Goal: Information Seeking & Learning: Learn about a topic

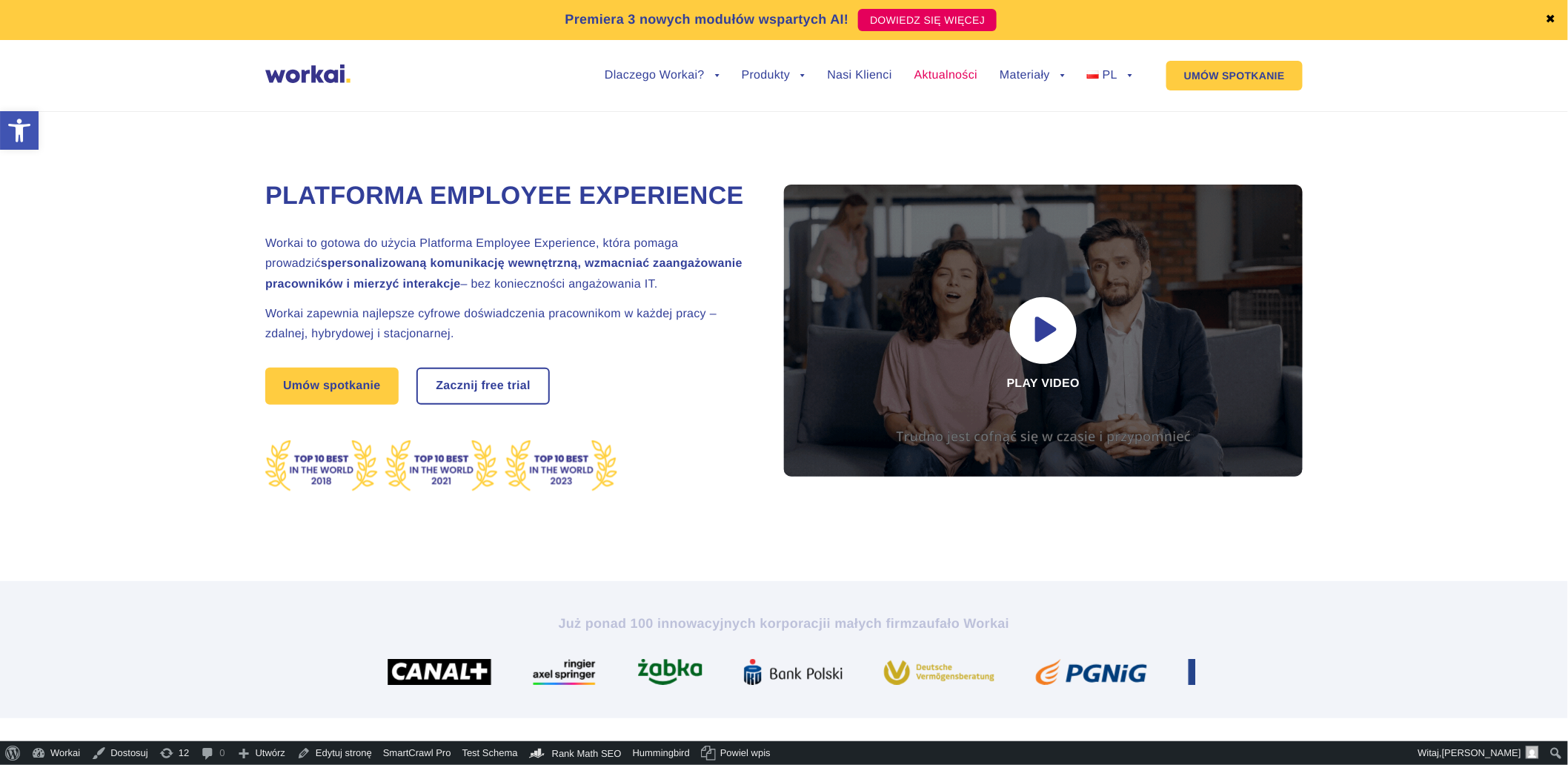
click at [929, 79] on link "Aktualności" at bounding box center [945, 75] width 63 height 12
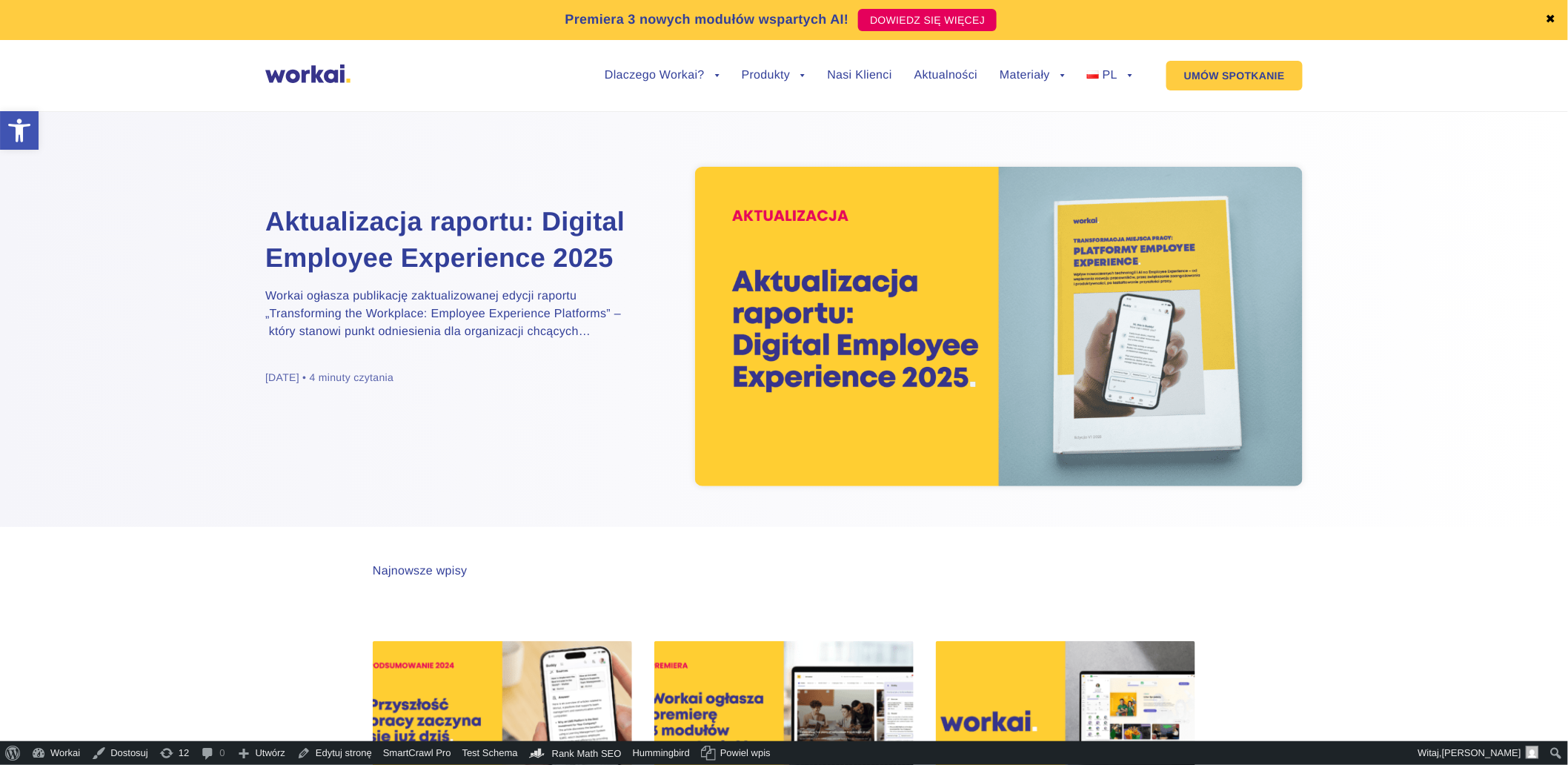
click at [861, 336] on img at bounding box center [998, 326] width 607 height 319
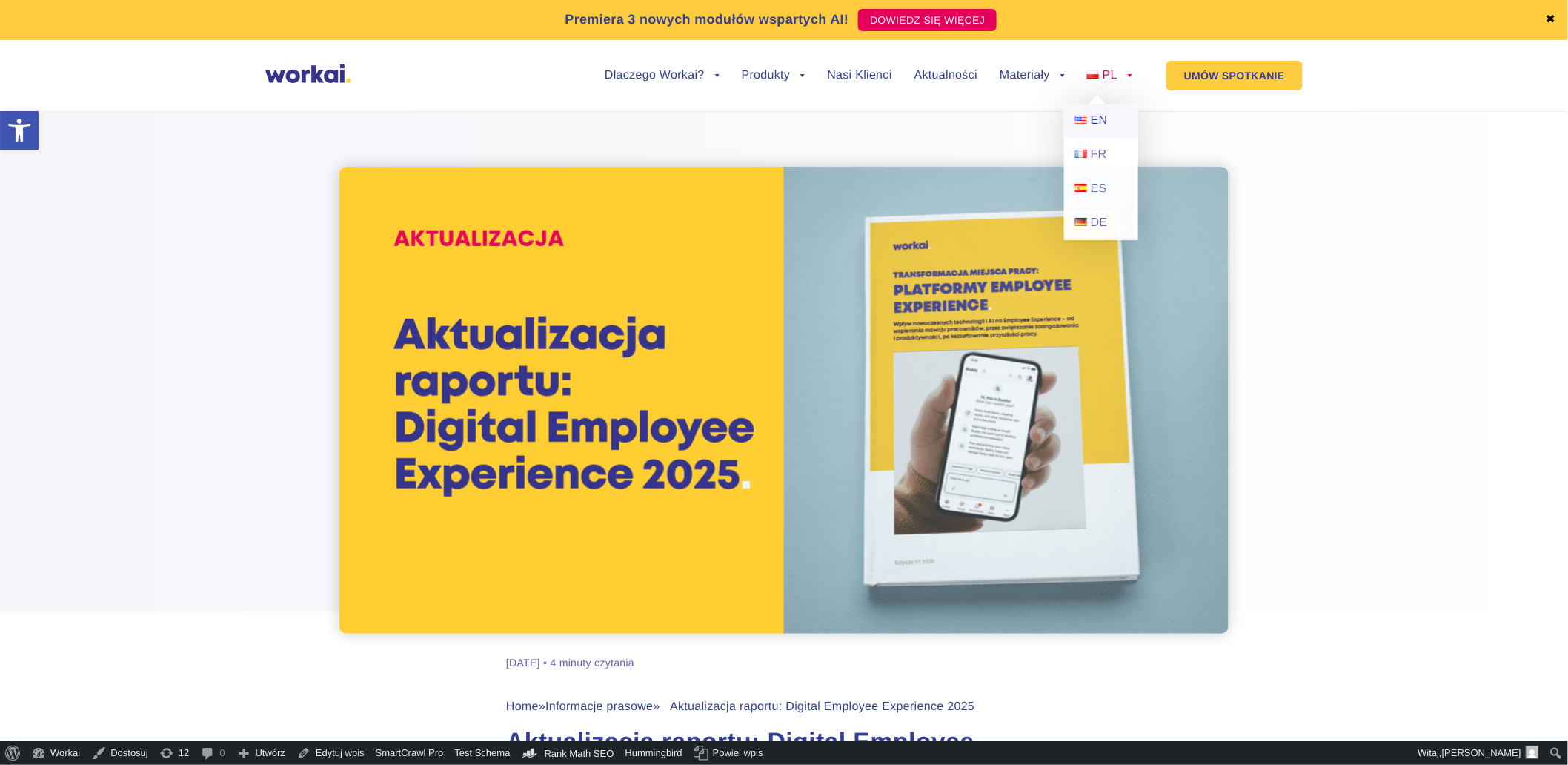
click at [1097, 118] on span "EN" at bounding box center [1099, 120] width 17 height 13
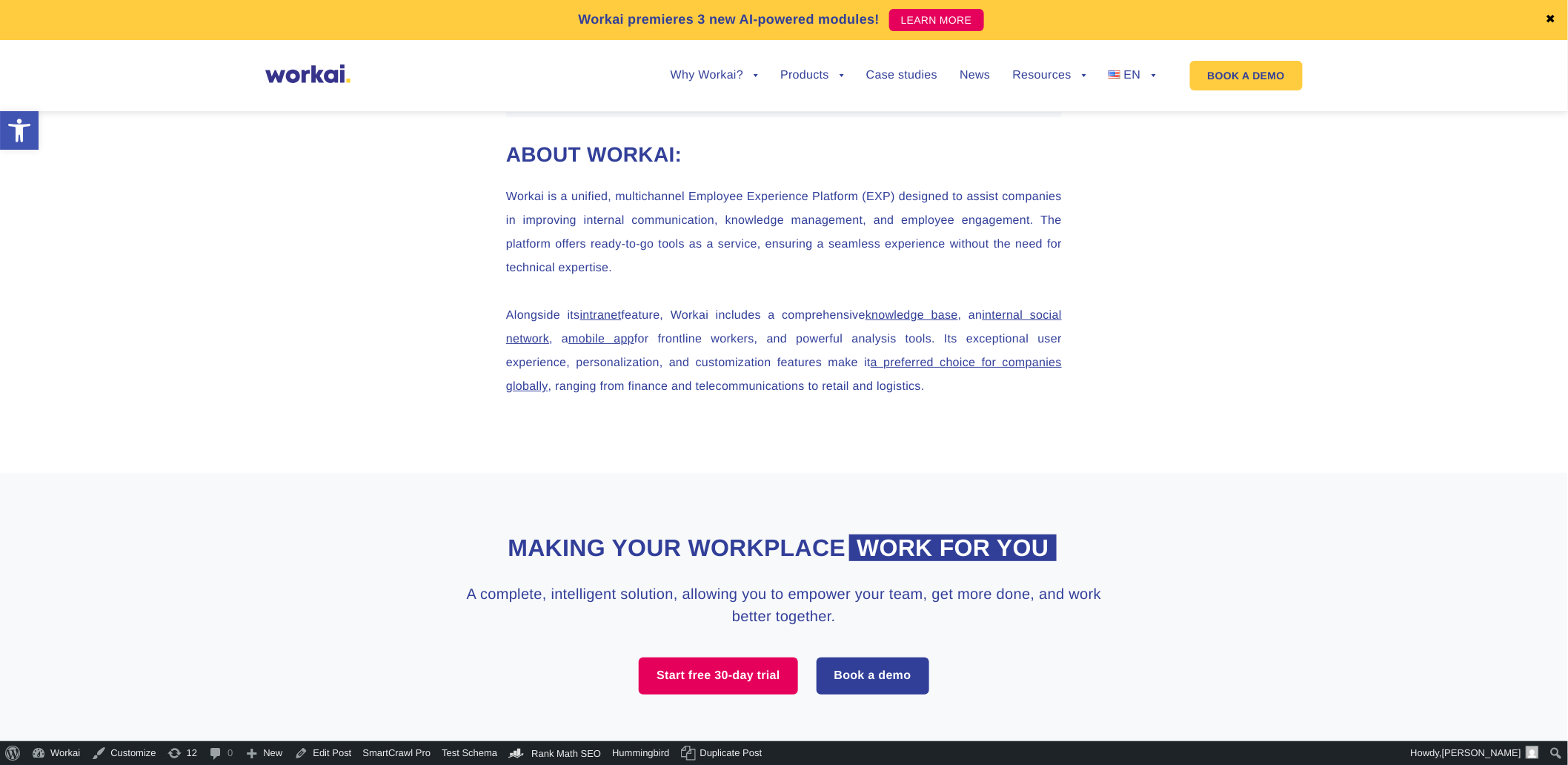
scroll to position [2223, 0]
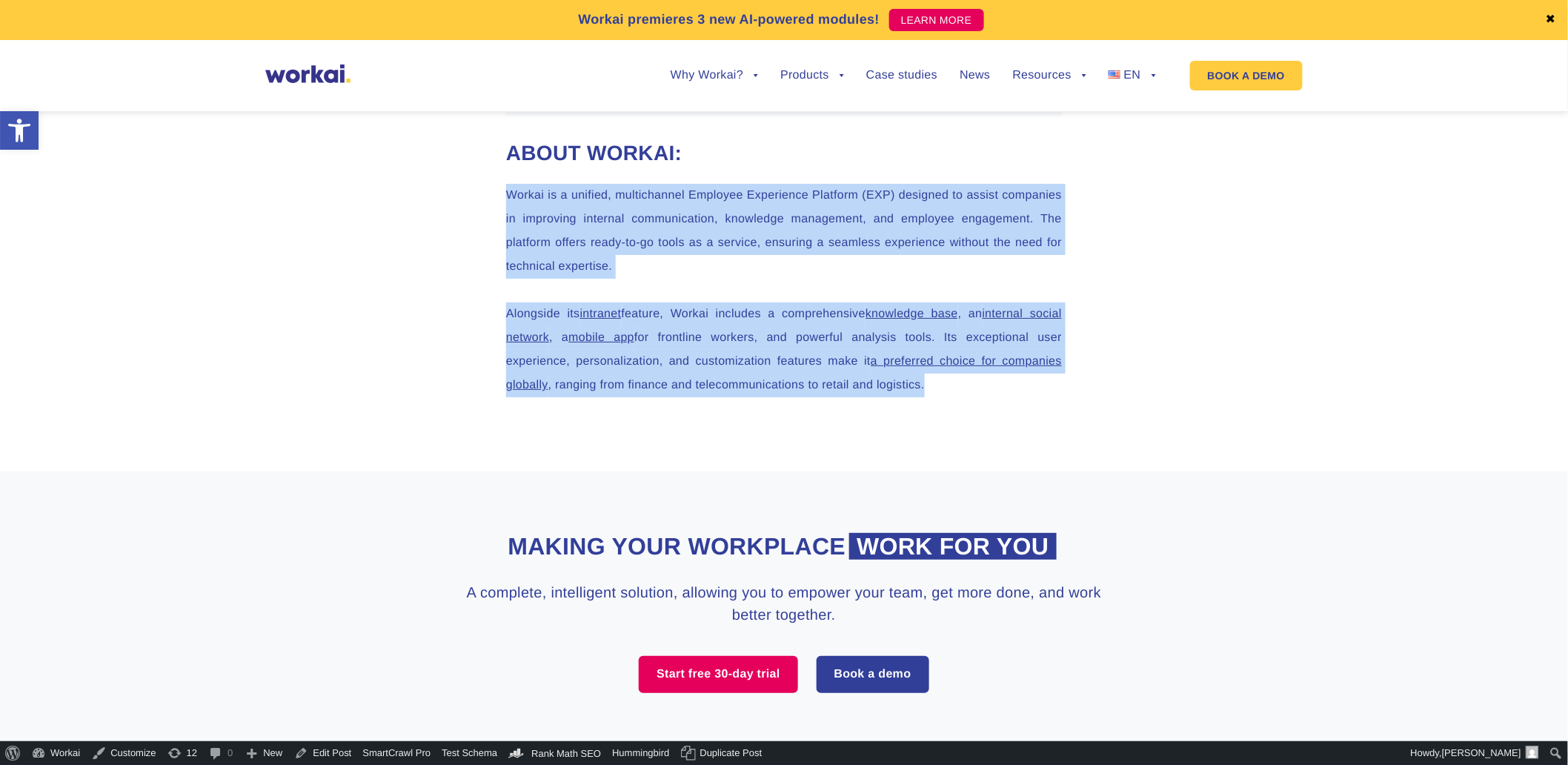
drag, startPoint x: 512, startPoint y: 296, endPoint x: 707, endPoint y: 495, distance: 278.6
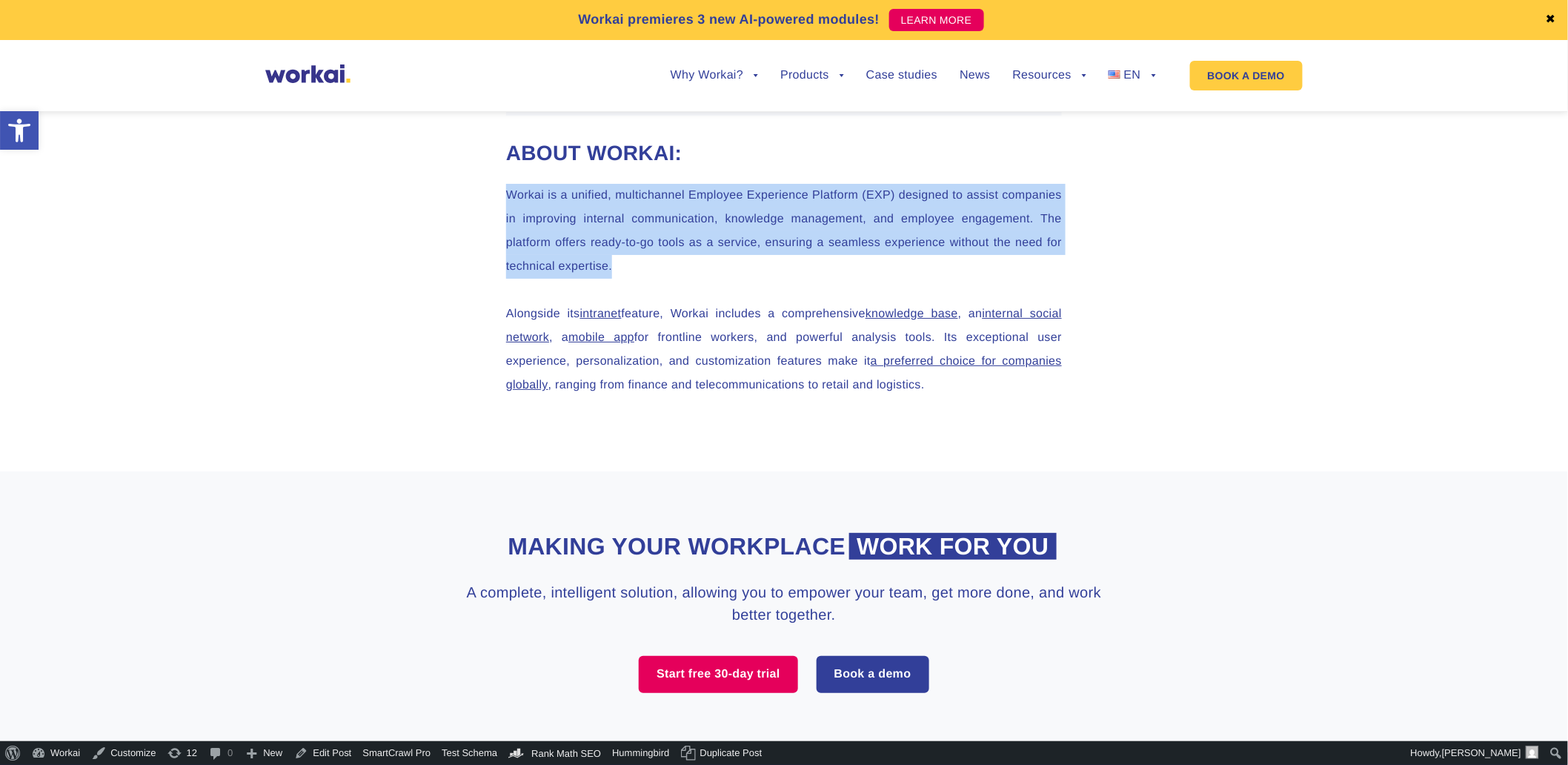
drag, startPoint x: 500, startPoint y: 290, endPoint x: 907, endPoint y: 366, distance: 414.0
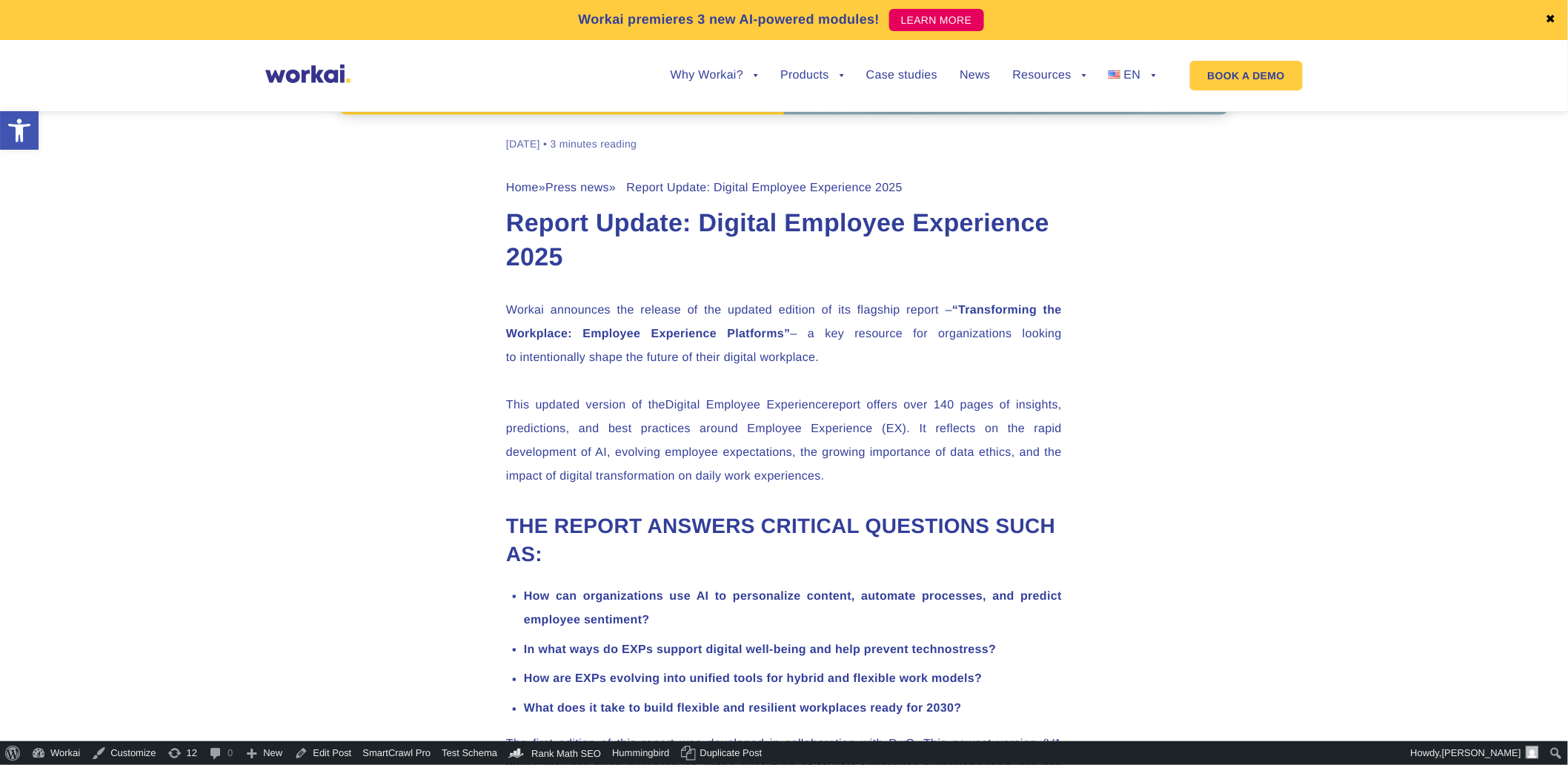
scroll to position [0, 0]
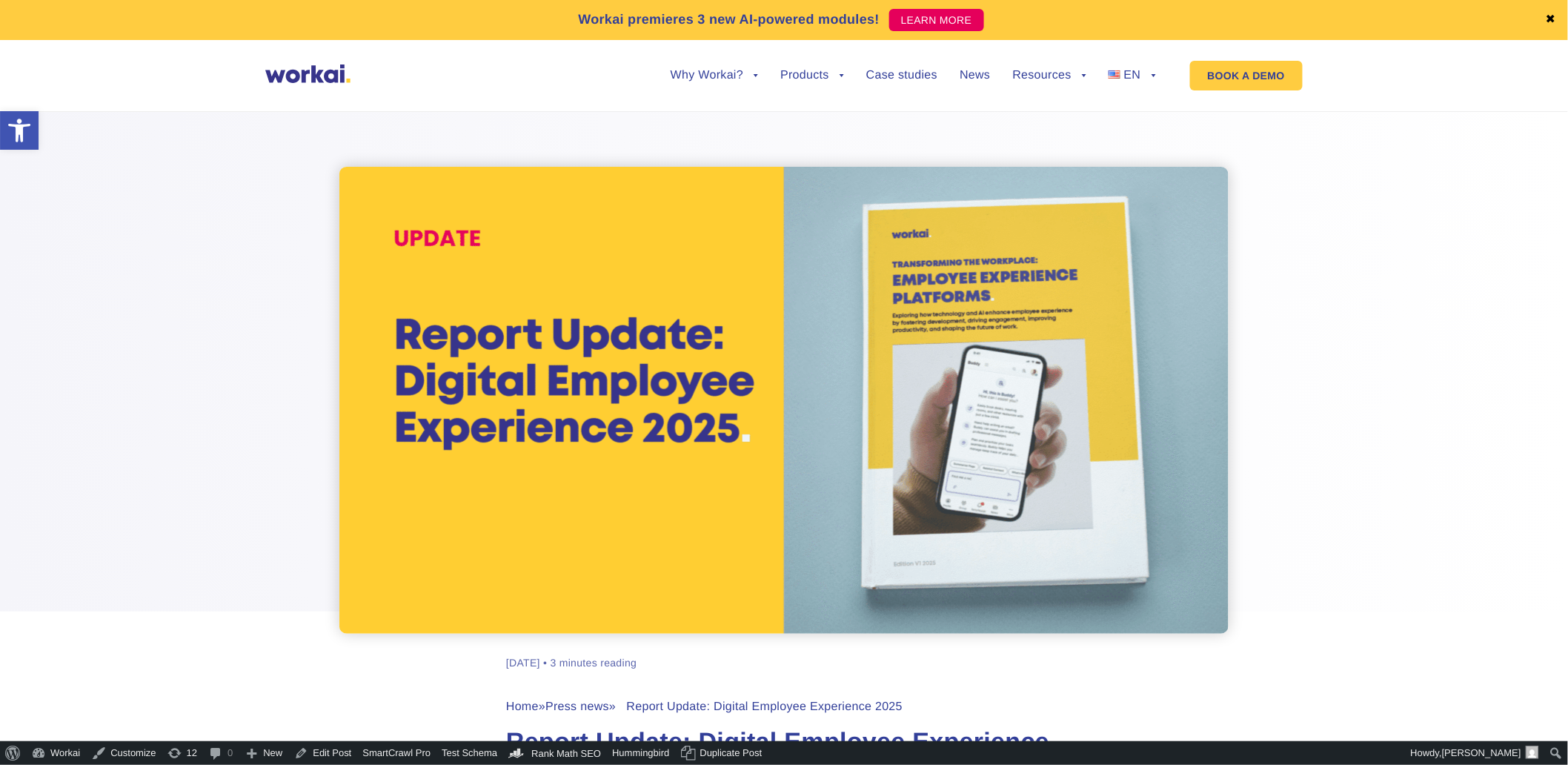
click at [1236, 320] on div at bounding box center [784, 363] width 1568 height 541
click at [984, 76] on link "News" at bounding box center [975, 75] width 31 height 12
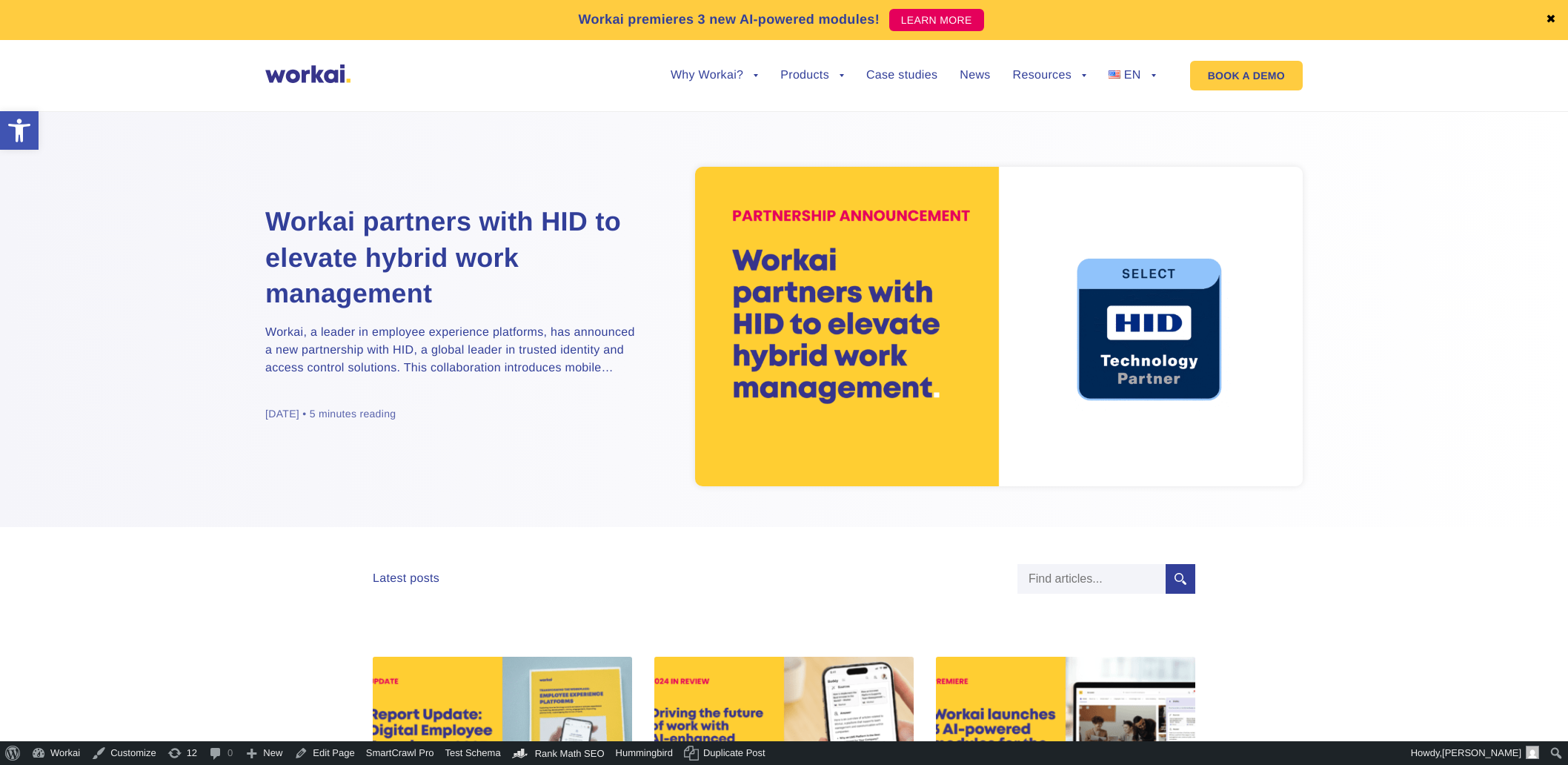
click at [783, 266] on img at bounding box center [998, 326] width 607 height 319
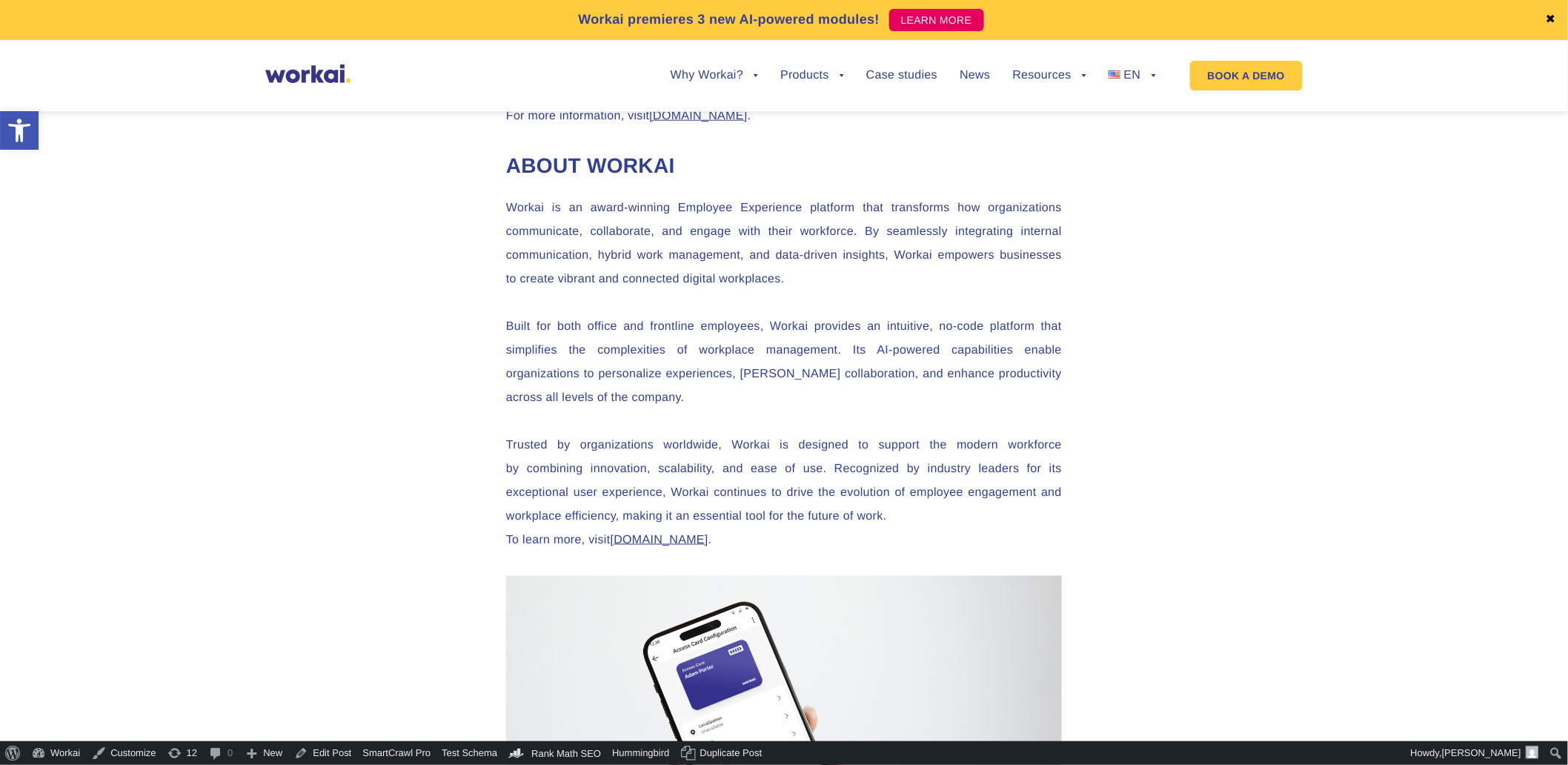
scroll to position [3046, 0]
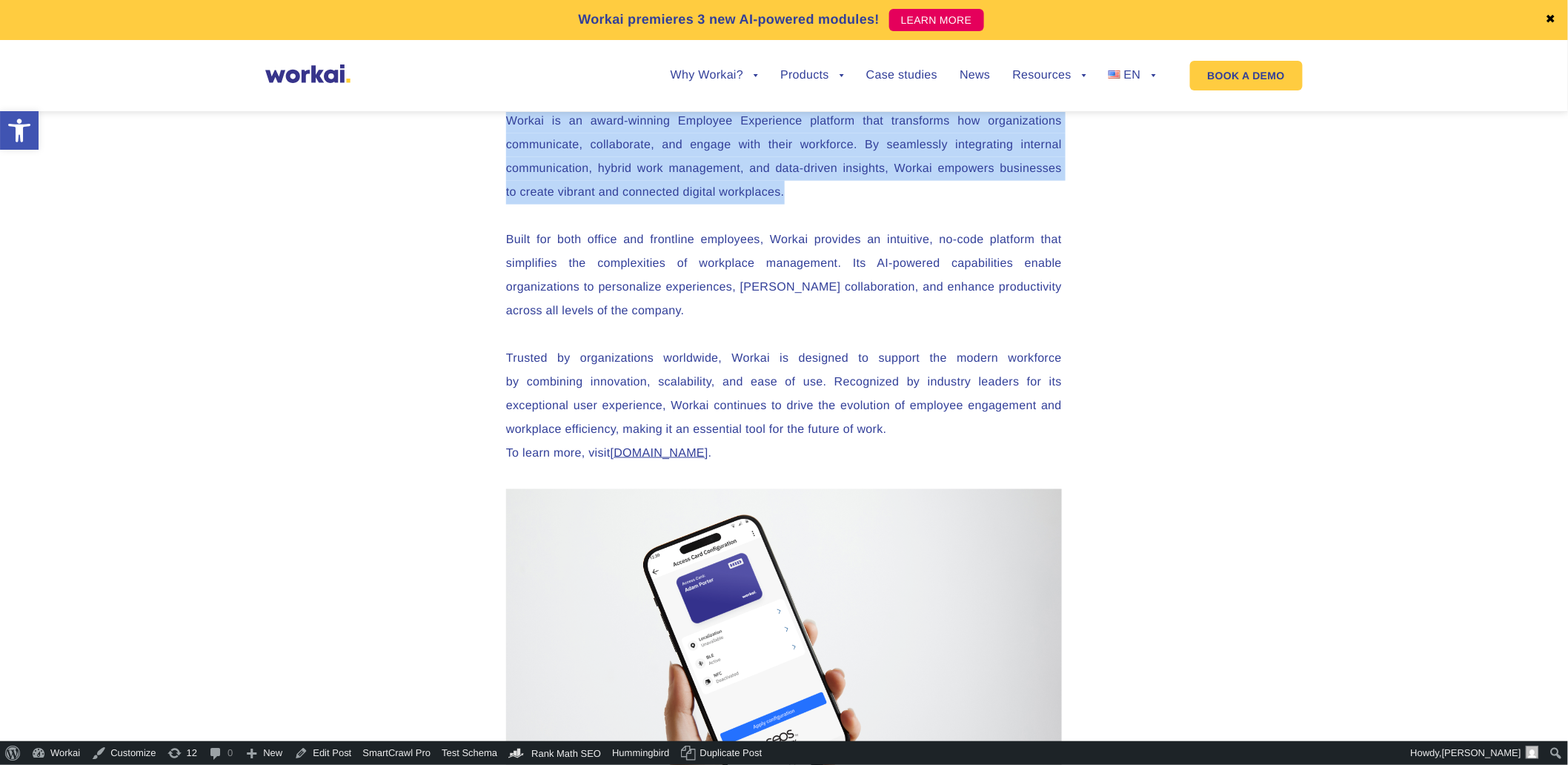
drag, startPoint x: 508, startPoint y: 384, endPoint x: 1033, endPoint y: 459, distance: 530.3
click at [1033, 205] on p "Workai is an award-winning Employee Experience platform that transforms how org…" at bounding box center [784, 157] width 555 height 95
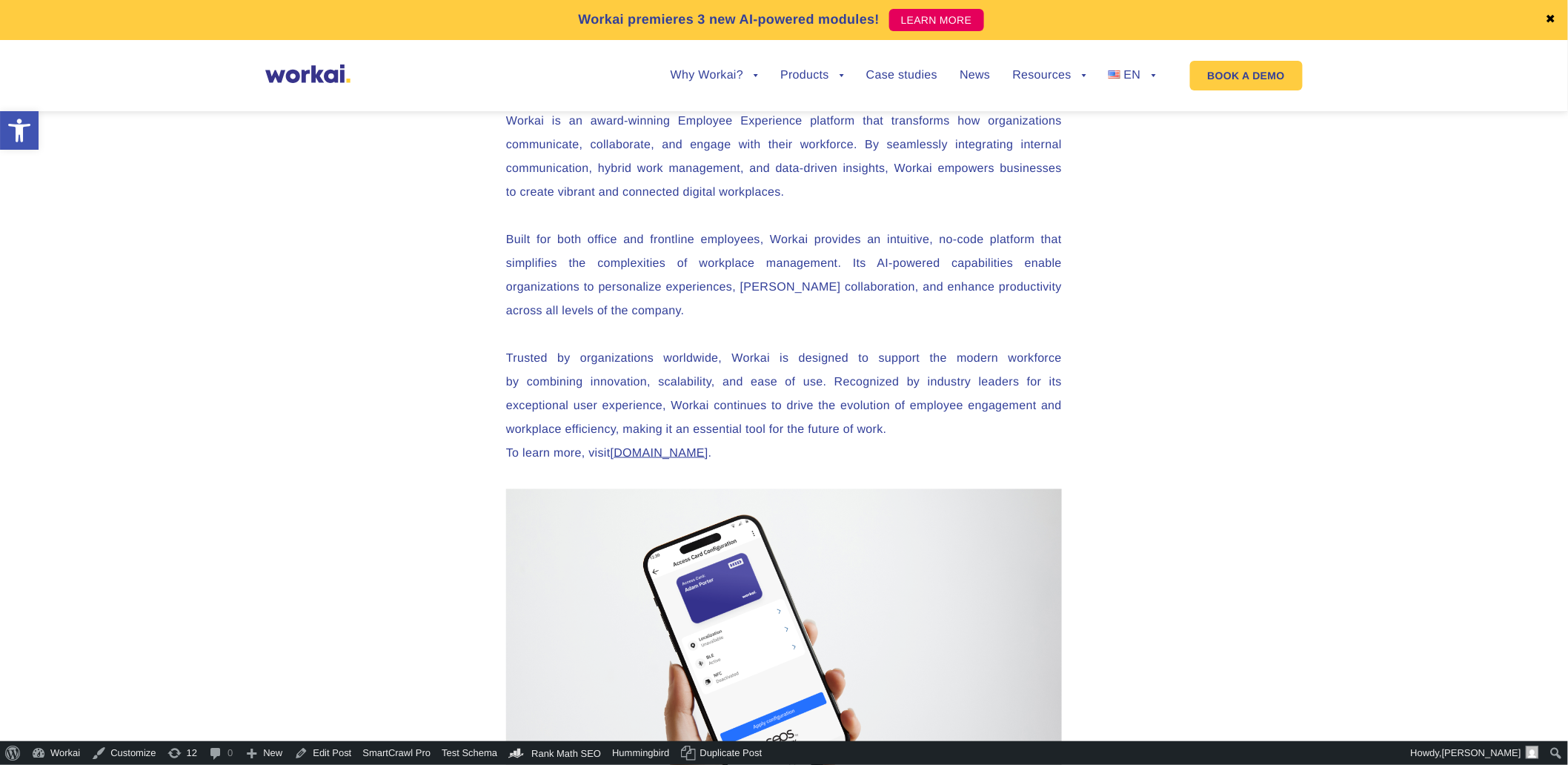
drag, startPoint x: 1033, startPoint y: 459, endPoint x: 1374, endPoint y: 554, distance: 354.0
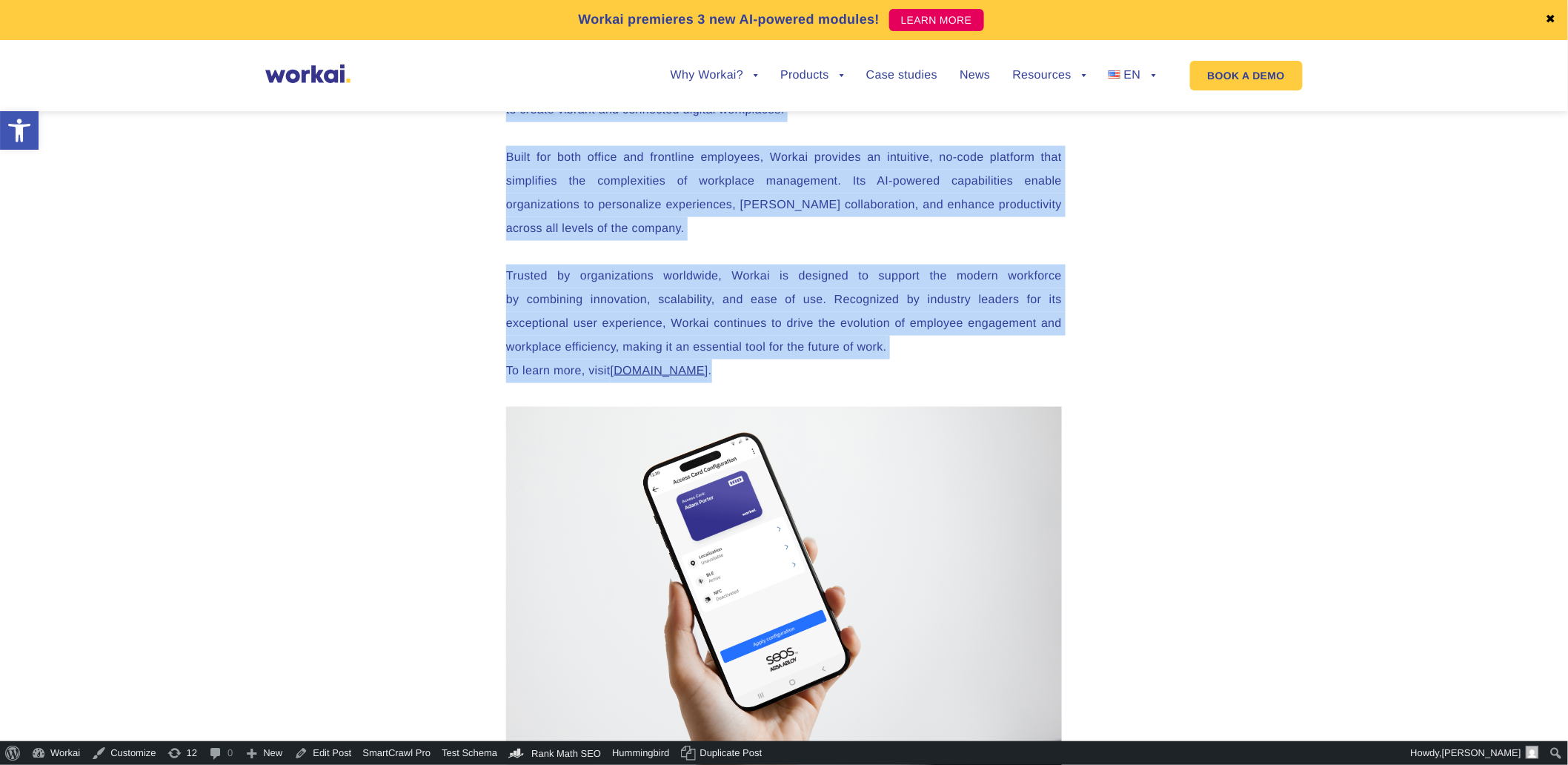
drag, startPoint x: 806, startPoint y: 637, endPoint x: 388, endPoint y: 301, distance: 536.3
drag, startPoint x: 388, startPoint y: 301, endPoint x: 551, endPoint y: 337, distance: 166.9
copy div "Loremi do si ametc-adipisc Elitsedd Eiusmodtem incididu utla etdolorema ali eni…"
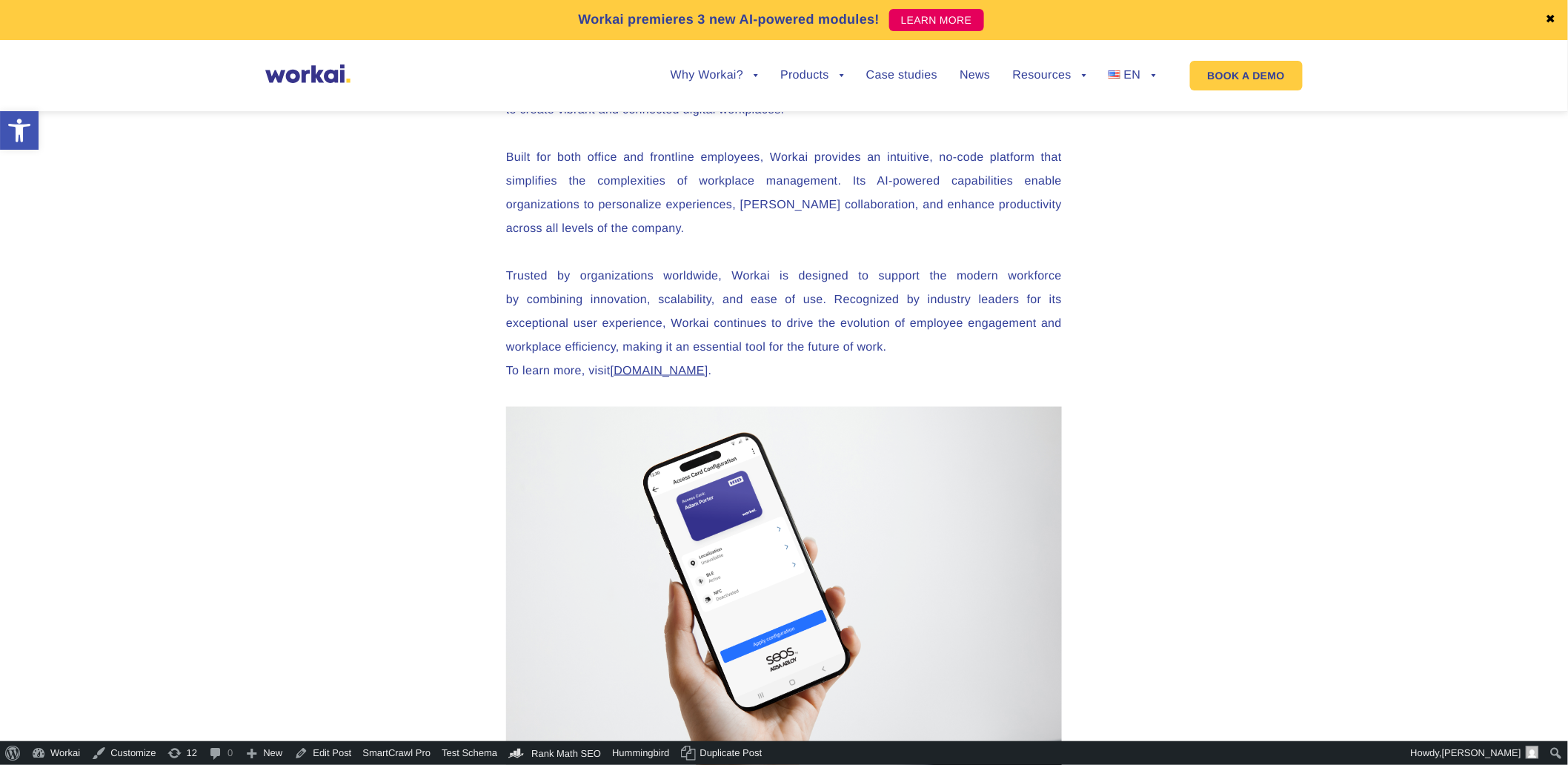
click at [796, 383] on p "Trusted by organizations worldwide, Workai is designed to support the modern wo…" at bounding box center [784, 323] width 555 height 118
click at [579, 122] on p "Workai is an award-winning Employee Experience platform that transforms how org…" at bounding box center [784, 74] width 555 height 95
click at [827, 122] on p "Workai is an award-winning Employee Experience platform that transforms how org…" at bounding box center [784, 74] width 555 height 95
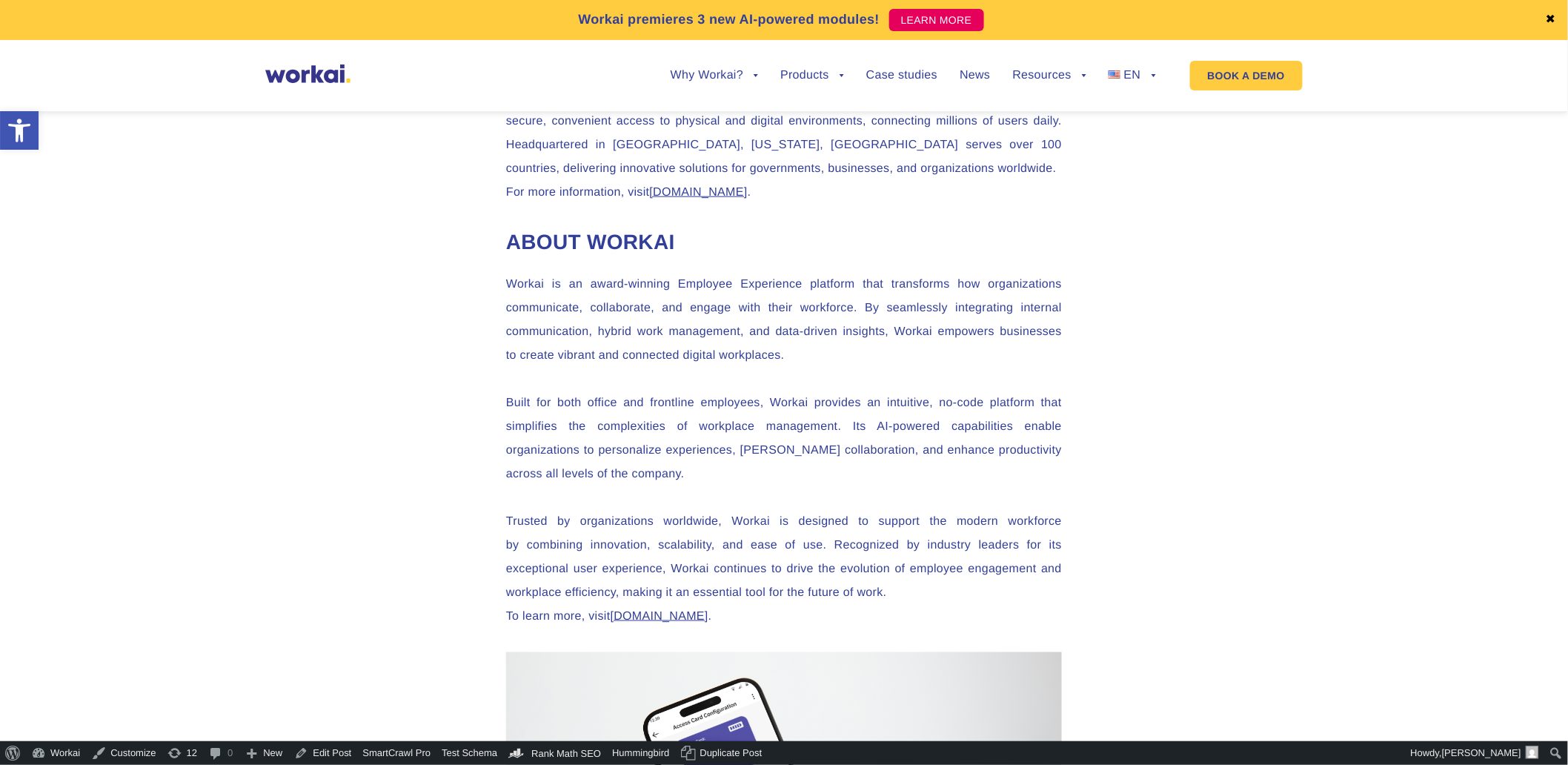
scroll to position [2881, 0]
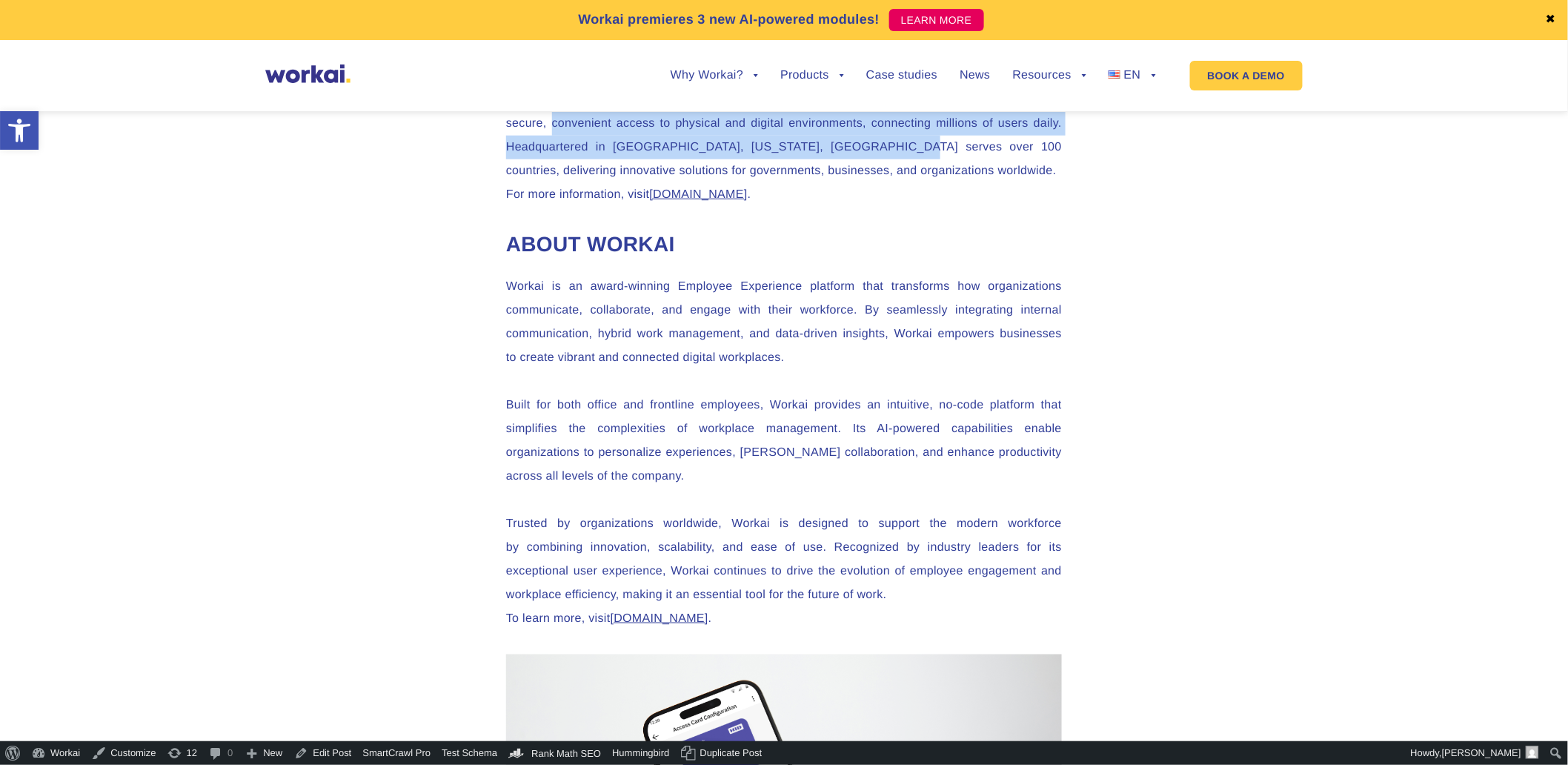
drag, startPoint x: 616, startPoint y: 390, endPoint x: 1097, endPoint y: 397, distance: 481.1
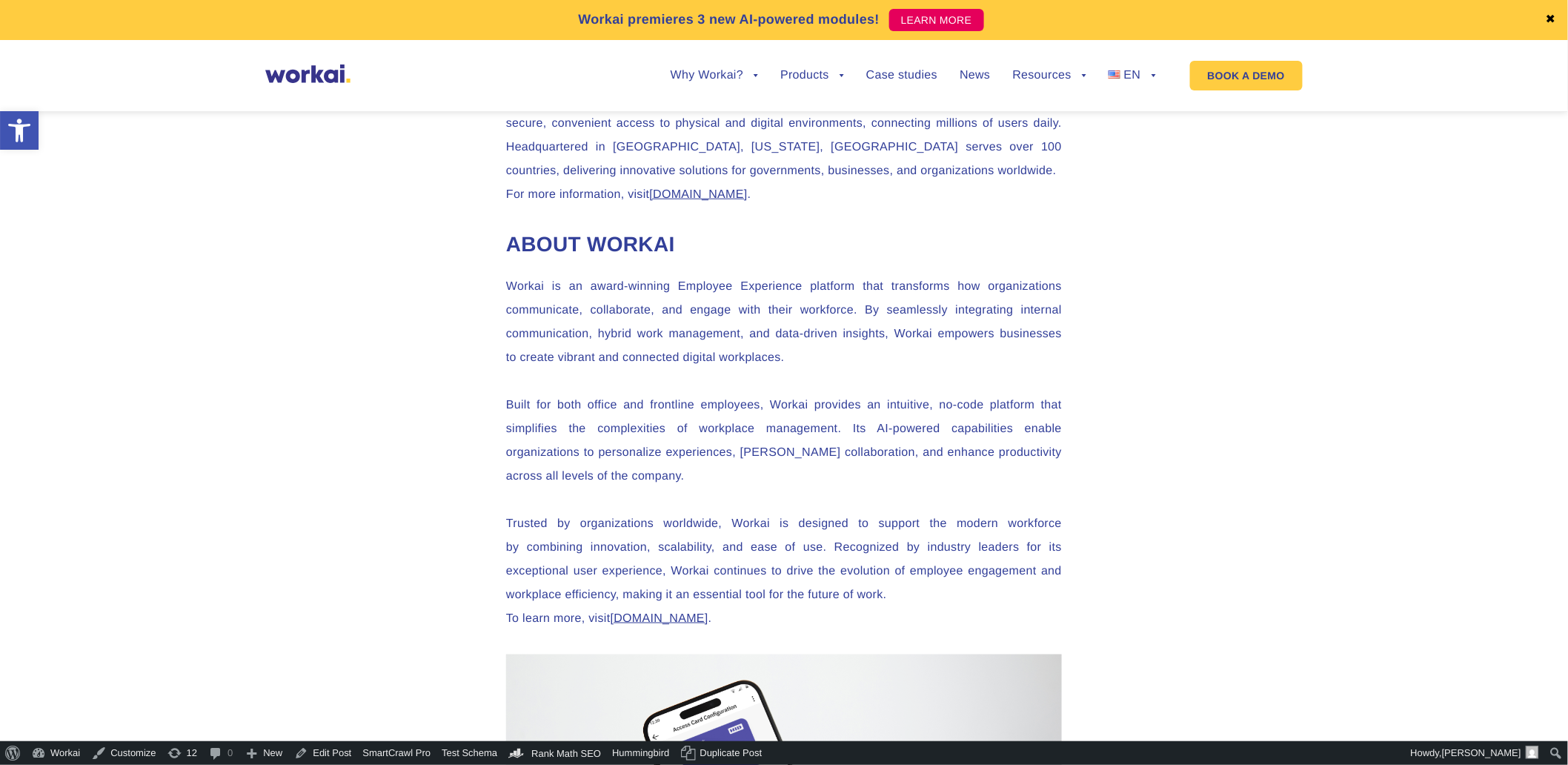
drag, startPoint x: 1097, startPoint y: 397, endPoint x: 1296, endPoint y: 452, distance: 206.5
drag, startPoint x: 501, startPoint y: 359, endPoint x: 976, endPoint y: 354, distance: 475.0
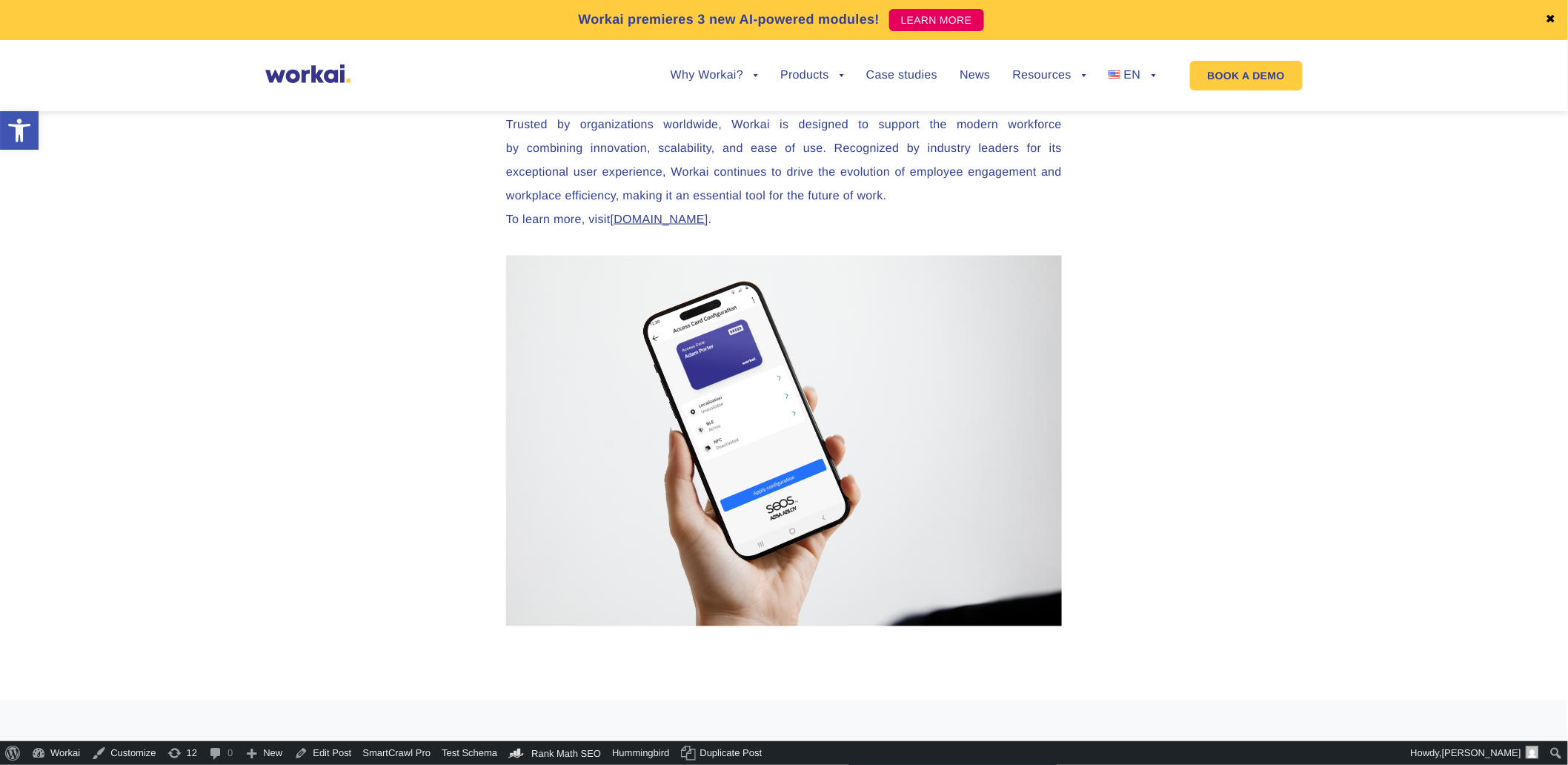
scroll to position [3210, 0]
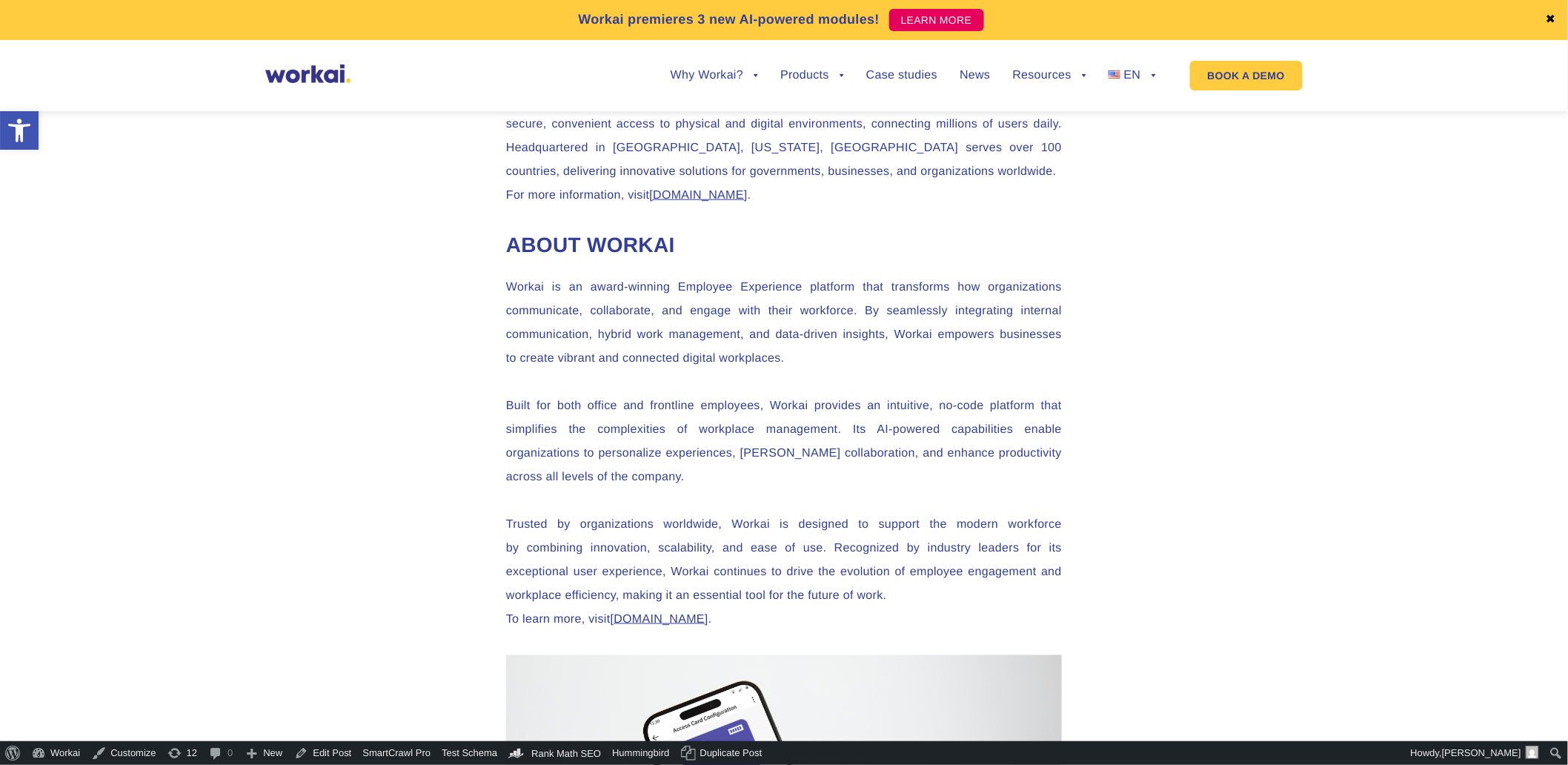
scroll to position [2881, 0]
drag, startPoint x: 501, startPoint y: 358, endPoint x: 799, endPoint y: 391, distance: 299.8
click at [623, 207] on p "HID powers the trusted identities of the world’s people, places, and things. Ou…" at bounding box center [784, 147] width 555 height 118
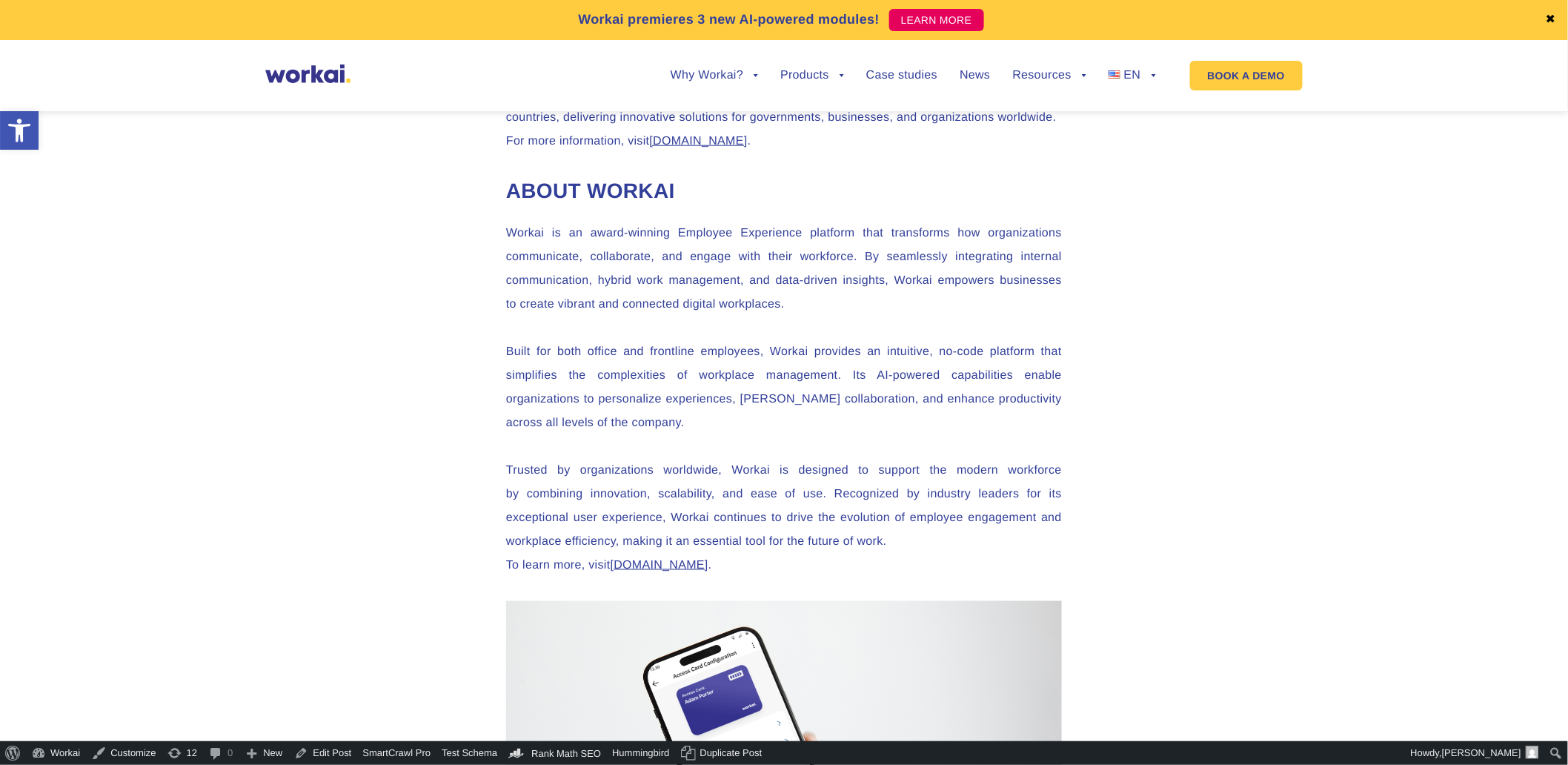
scroll to position [2964, 0]
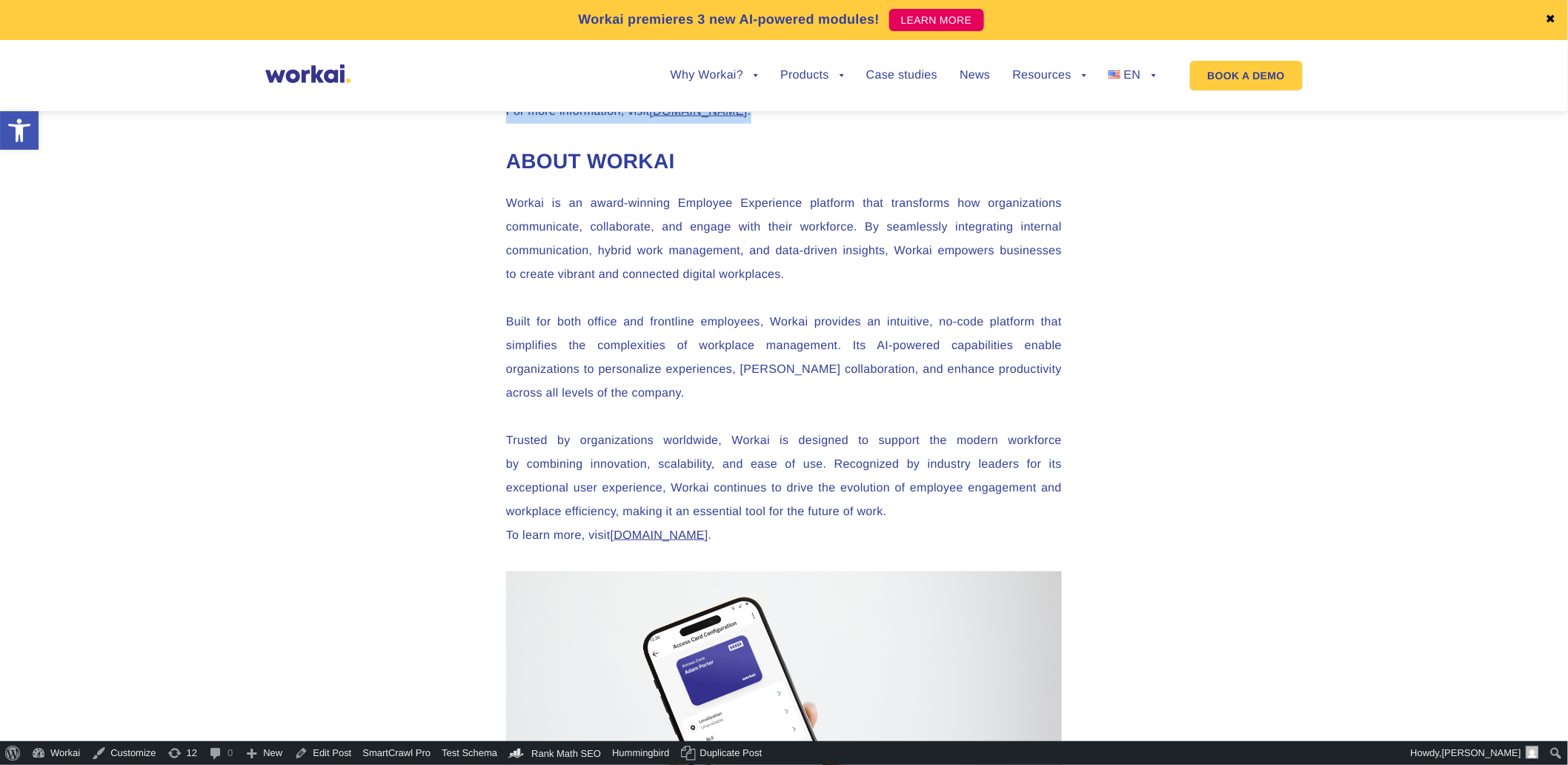
drag, startPoint x: 483, startPoint y: 268, endPoint x: 924, endPoint y: 372, distance: 453.1
drag, startPoint x: 924, startPoint y: 372, endPoint x: 913, endPoint y: 322, distance: 51.2
copy p "HID powers the trusted identities of the world’s people, places, and things. Ou…"
